Goal: Task Accomplishment & Management: Complete application form

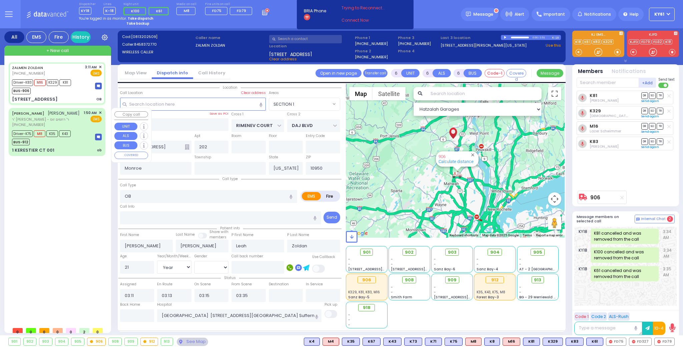
select select "SECTION 1"
select select "Year"
select select "[DEMOGRAPHIC_DATA]"
click at [83, 127] on div "[PERSON_NAME] [PERSON_NAME] ר' [PERSON_NAME] - ר' רחמים זוס [PHONE_NUMBER] 1:50…" at bounding box center [57, 119] width 90 height 18
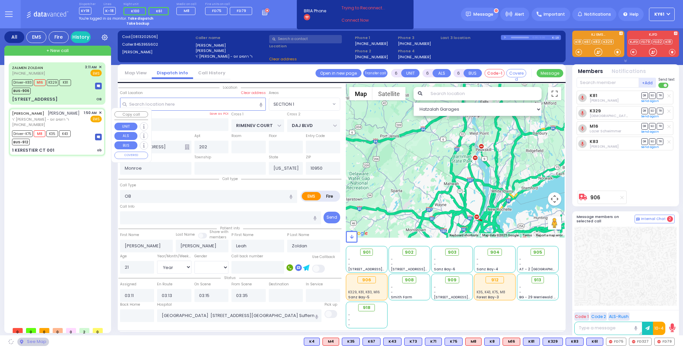
select select
type input "ob"
radio input "true"
type input "[PERSON_NAME]"
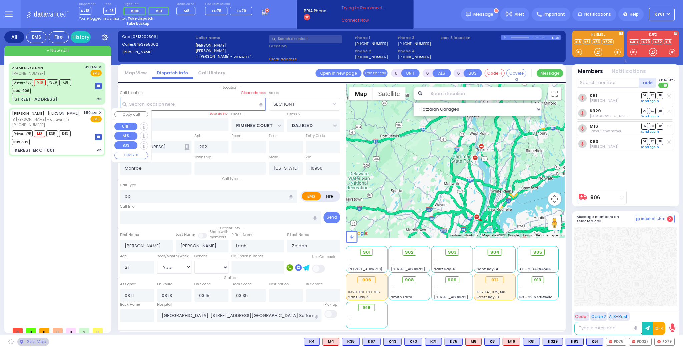
type input "[PERSON_NAME]"
type input "Brach"
type input "27"
select select "Year"
select select
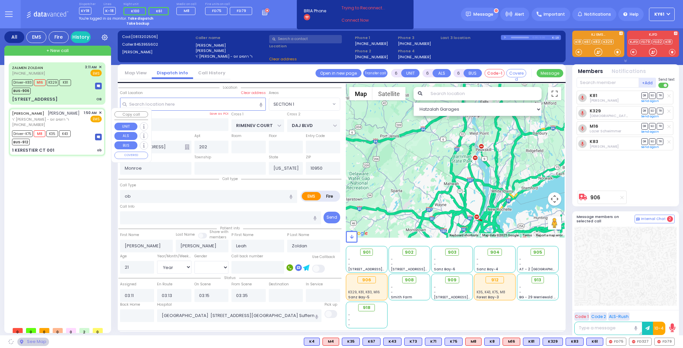
type input "01:50"
type input "01:52"
type input "02:00"
type input "02:11"
type input "03:00"
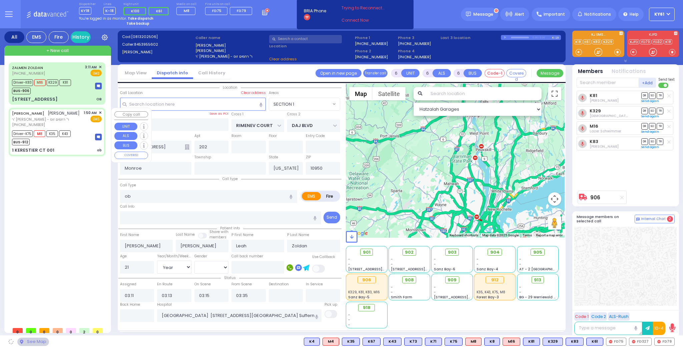
type input "04:10"
type input "[US_STATE][GEOGRAPHIC_DATA] [PERSON_NAME][GEOGRAPHIC_DATA] [STREET_ADDRESS][US_…"
select select "Hatzalah Garages"
type input "KAHAN DR"
type input "[PERSON_NAME] BLVD"
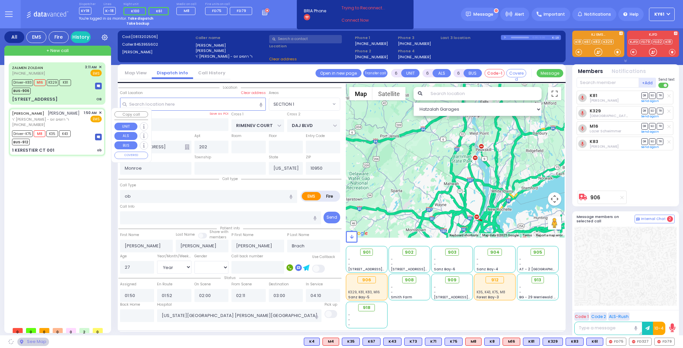
type input "1 KERESTIER CT"
type input "001"
type input "[PERSON_NAME]"
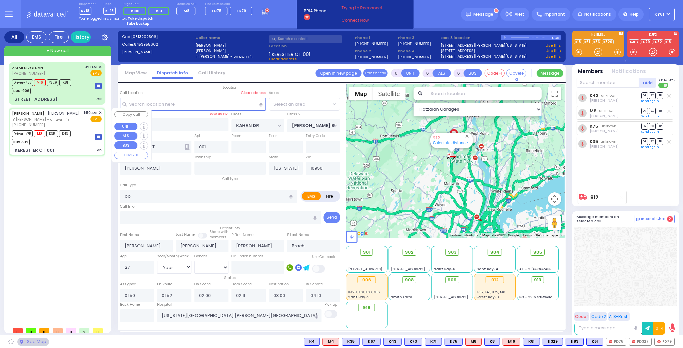
select select "SECTION 4"
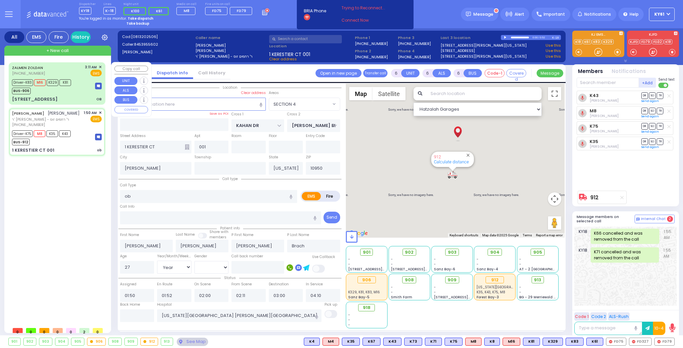
click at [90, 93] on div "Driver-K83 M16 K329 K81 BUS-906" at bounding box center [57, 86] width 90 height 17
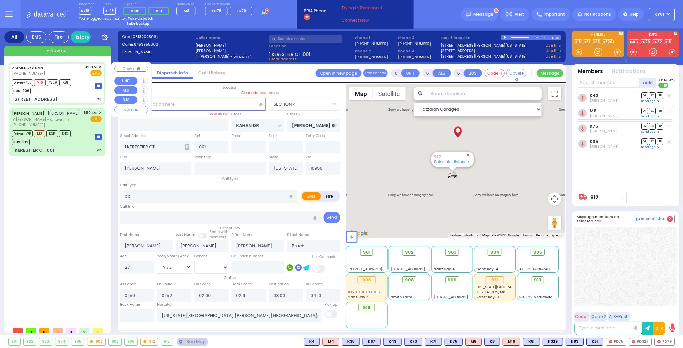
select select
type input "OB"
radio input "true"
type input "[PERSON_NAME]"
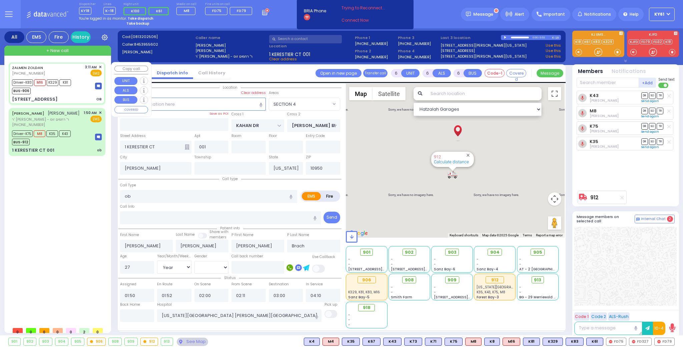
type input "Leah"
type input "Zoldan"
type input "21"
select select "Year"
select select "[DEMOGRAPHIC_DATA]"
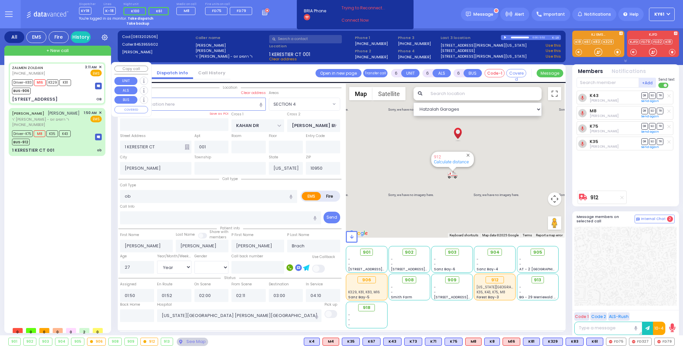
type input "03:11"
type input "03:13"
type input "03:15"
type input "03:35"
type input "[GEOGRAPHIC_DATA] [STREET_ADDRESS][GEOGRAPHIC_DATA] Suffern"
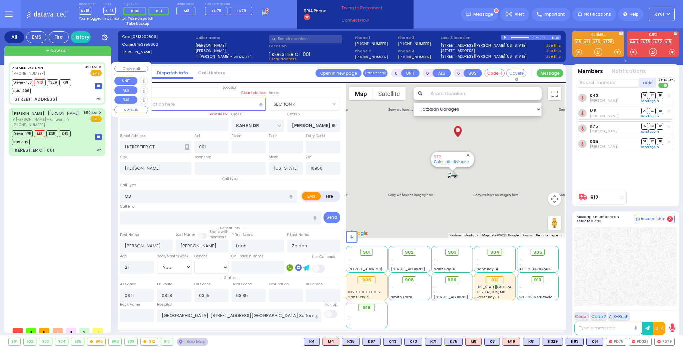
select select "Hatzalah Garages"
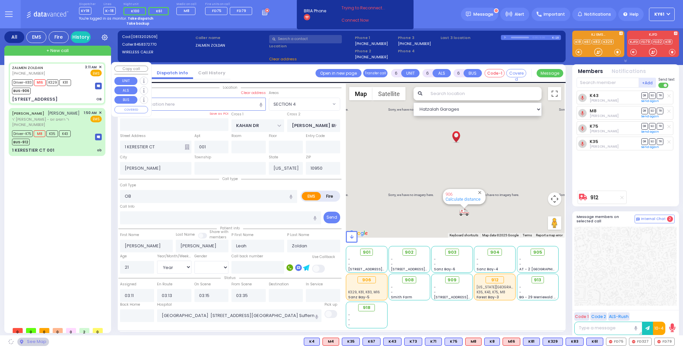
type input "RIMENEV COURT"
type input "DAJ BLVD"
type input "[STREET_ADDRESS]"
type input "202"
type input "Monroe"
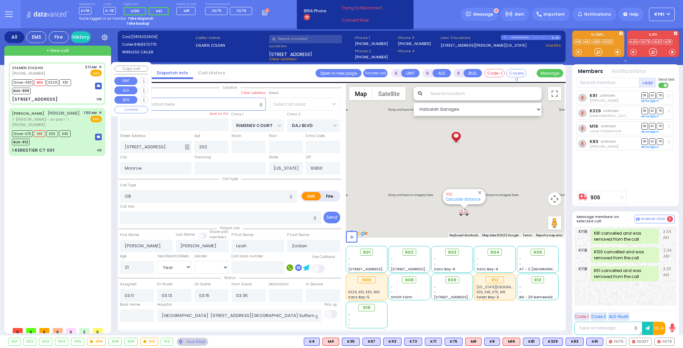
select select "SECTION 1"
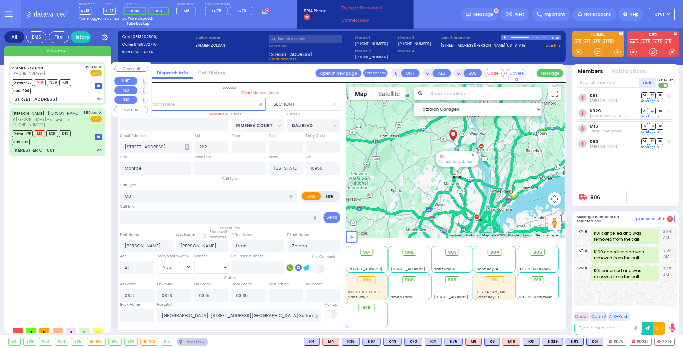
select select
radio input "true"
select select "Year"
select select "[DEMOGRAPHIC_DATA]"
select select "Hatzalah Garages"
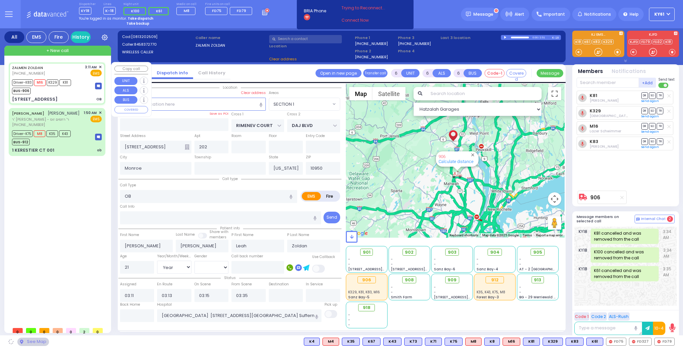
select select
radio input "true"
select select "Year"
select select "[DEMOGRAPHIC_DATA]"
select select "Hatzalah Garages"
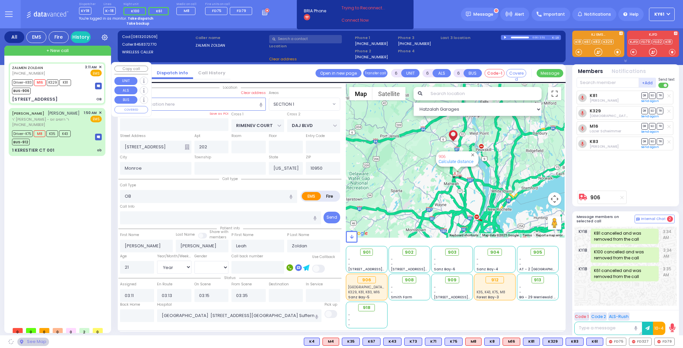
select select "SECTION 1"
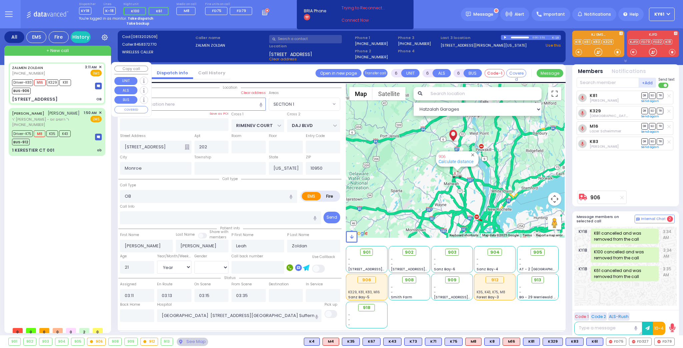
select select
radio input "true"
select select "Year"
select select "[DEMOGRAPHIC_DATA]"
select select "Hatzalah Garages"
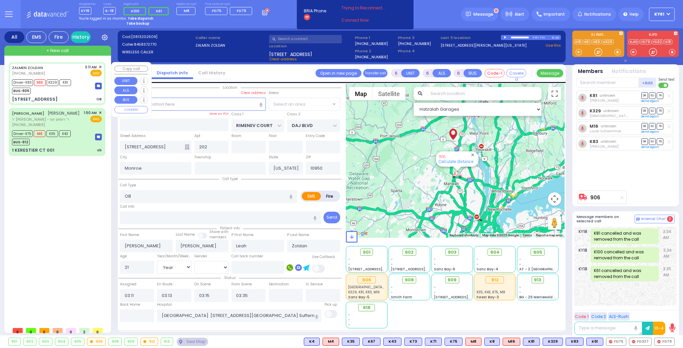
select select "SECTION 1"
select select
radio input "true"
select select "Year"
select select "[DEMOGRAPHIC_DATA]"
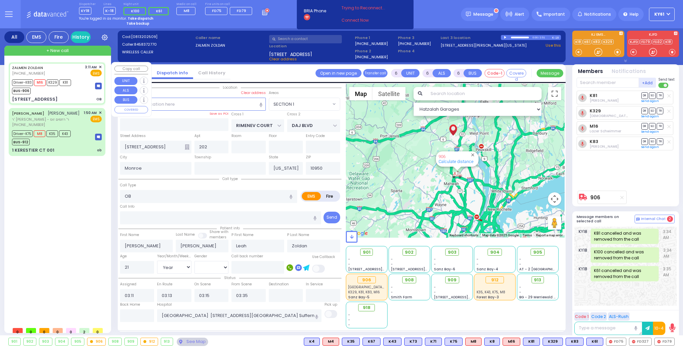
select select "Hatzalah Garages"
select select "SECTION 1"
select select
radio input "true"
select select "Year"
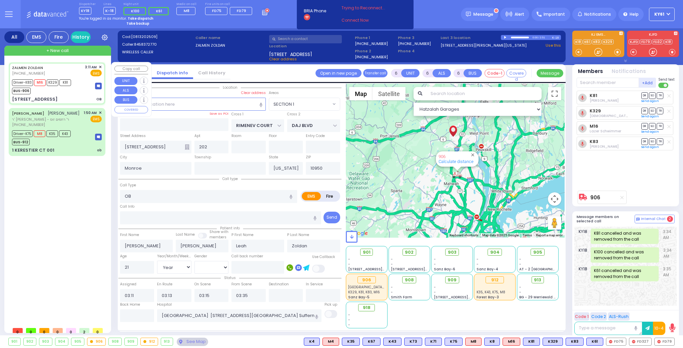
select select "[DEMOGRAPHIC_DATA]"
select select "Hatzalah Garages"
select select "SECTION 1"
